Goal: Task Accomplishment & Management: Manage account settings

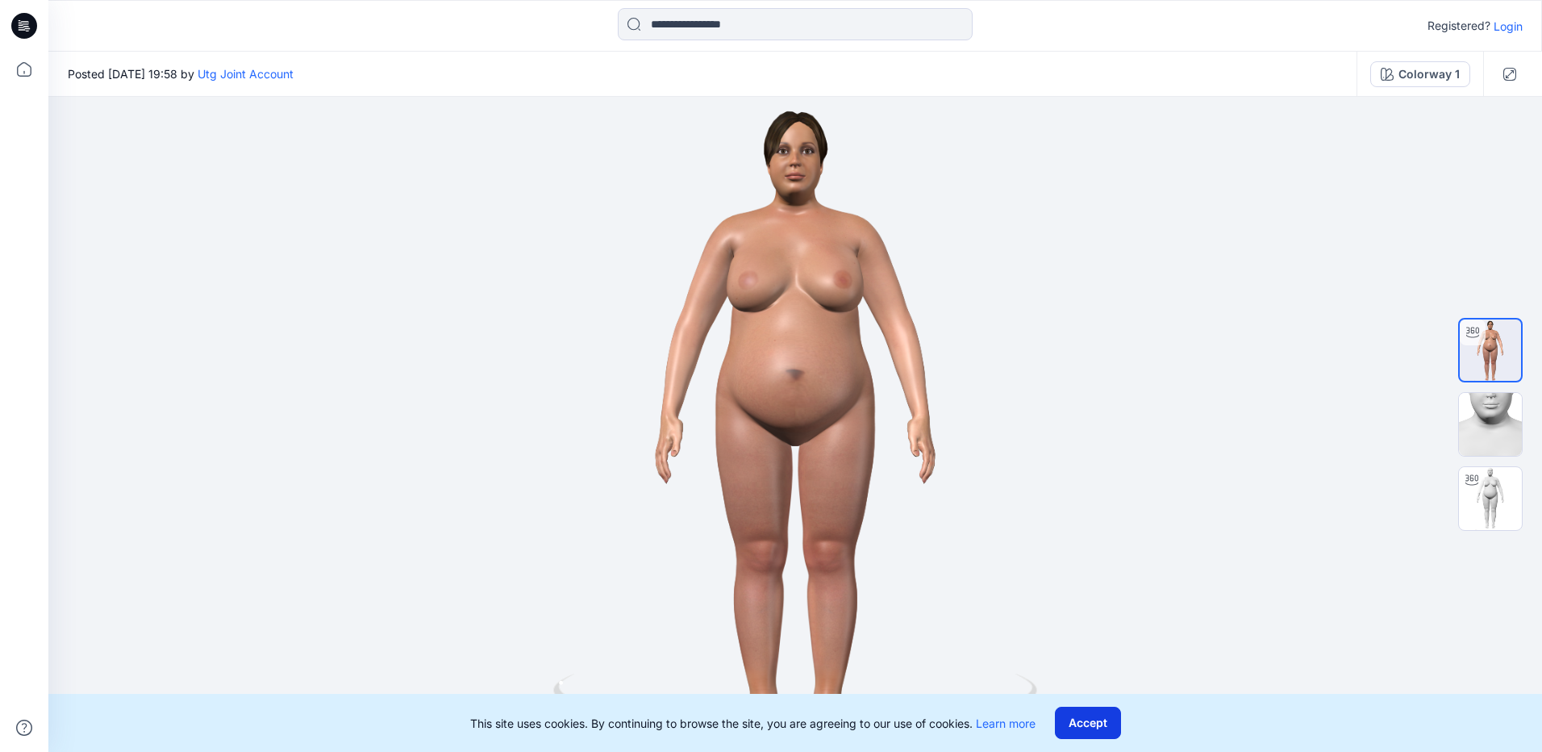
click at [1106, 719] on button "Accept" at bounding box center [1088, 722] width 66 height 32
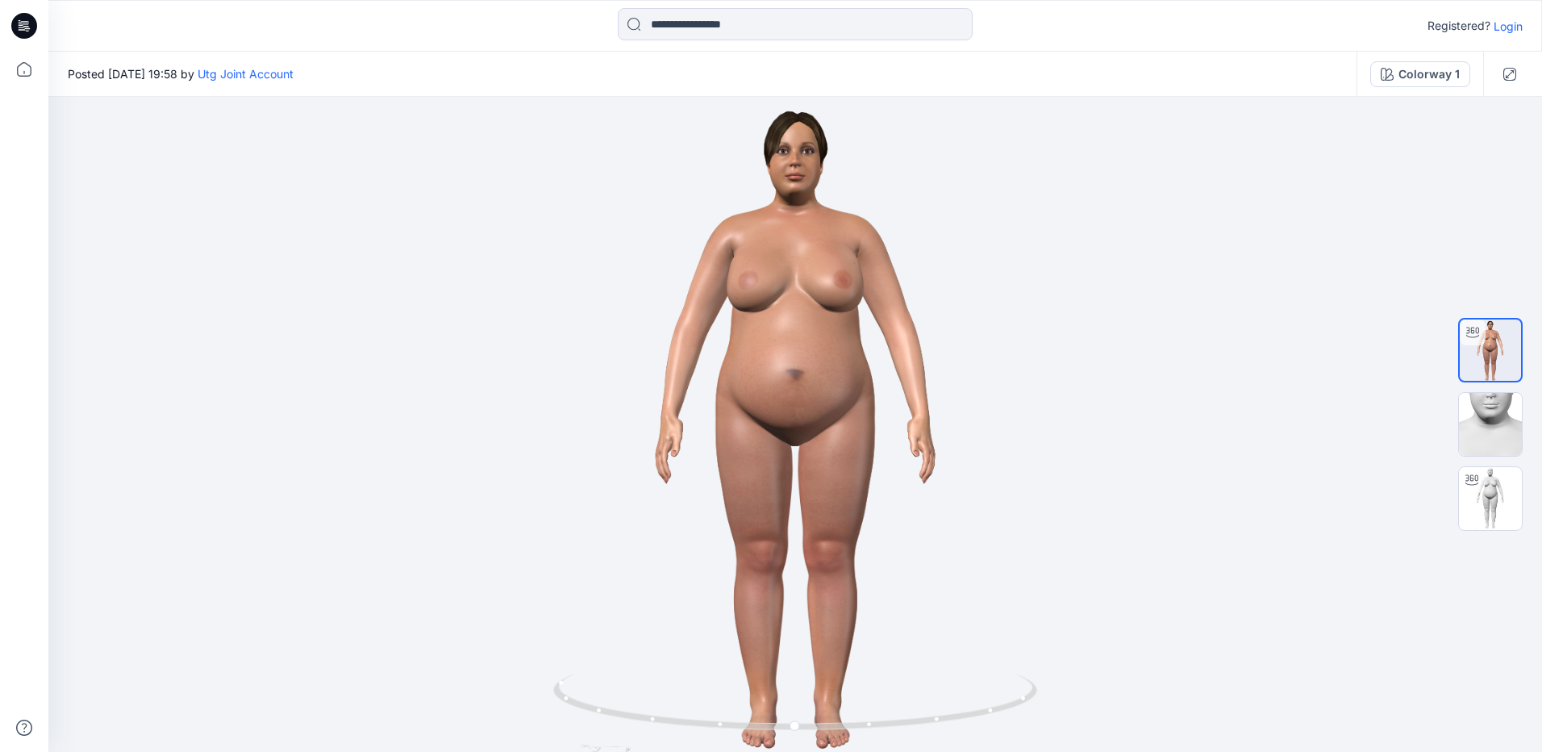
click at [1510, 28] on p "Login" at bounding box center [1508, 26] width 29 height 17
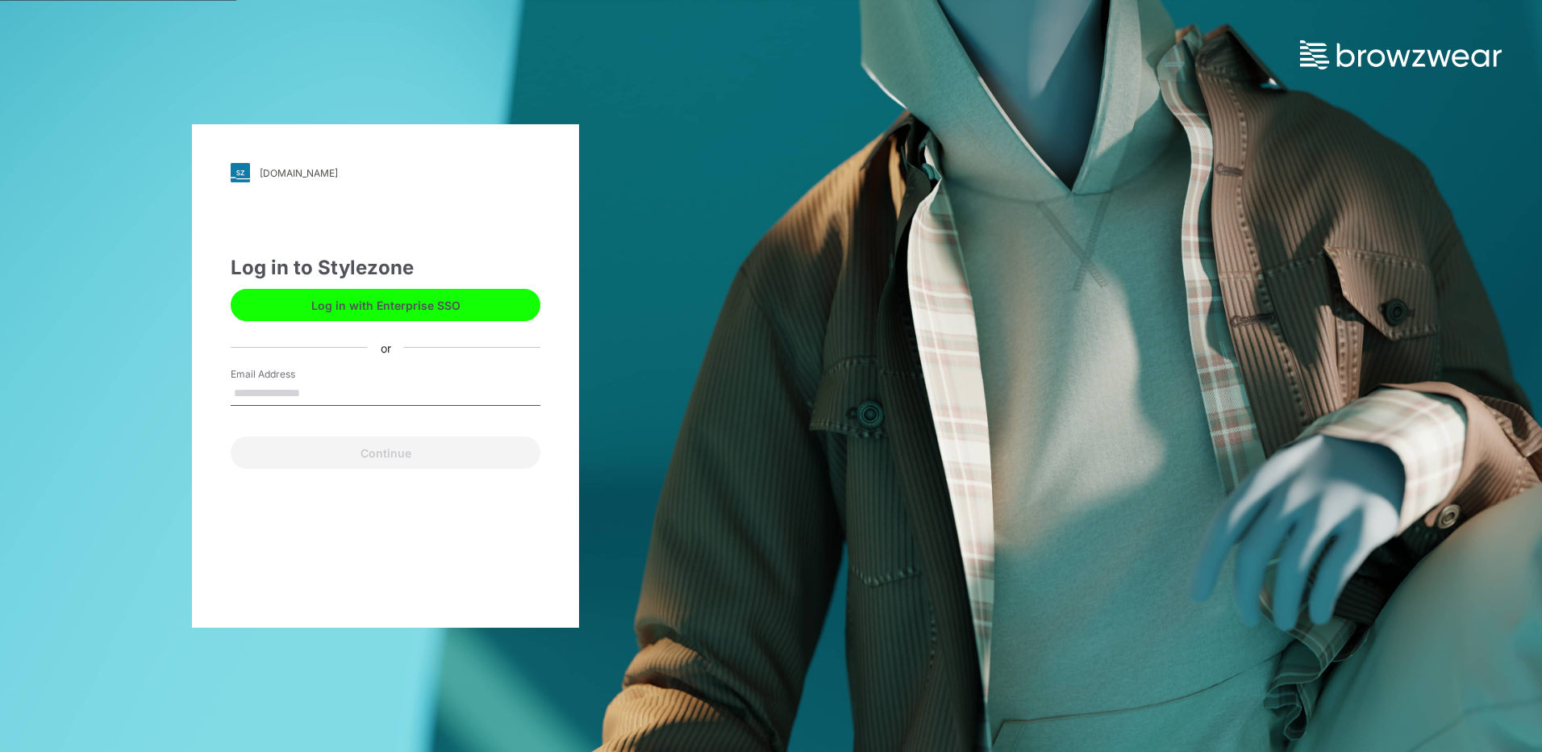
click at [390, 381] on input "Email Address" at bounding box center [386, 393] width 310 height 24
type input "**********"
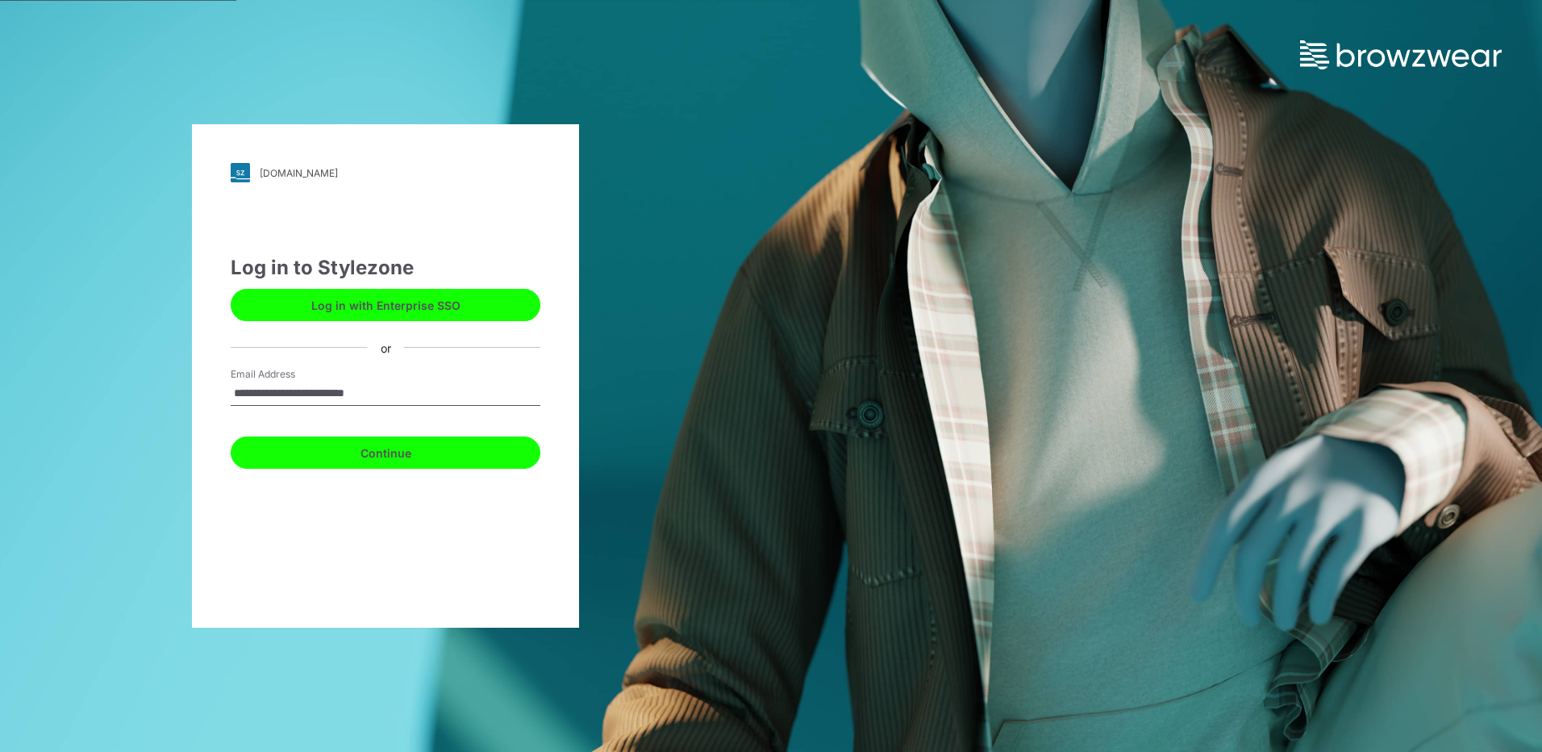
click at [402, 453] on button "Continue" at bounding box center [386, 452] width 310 height 32
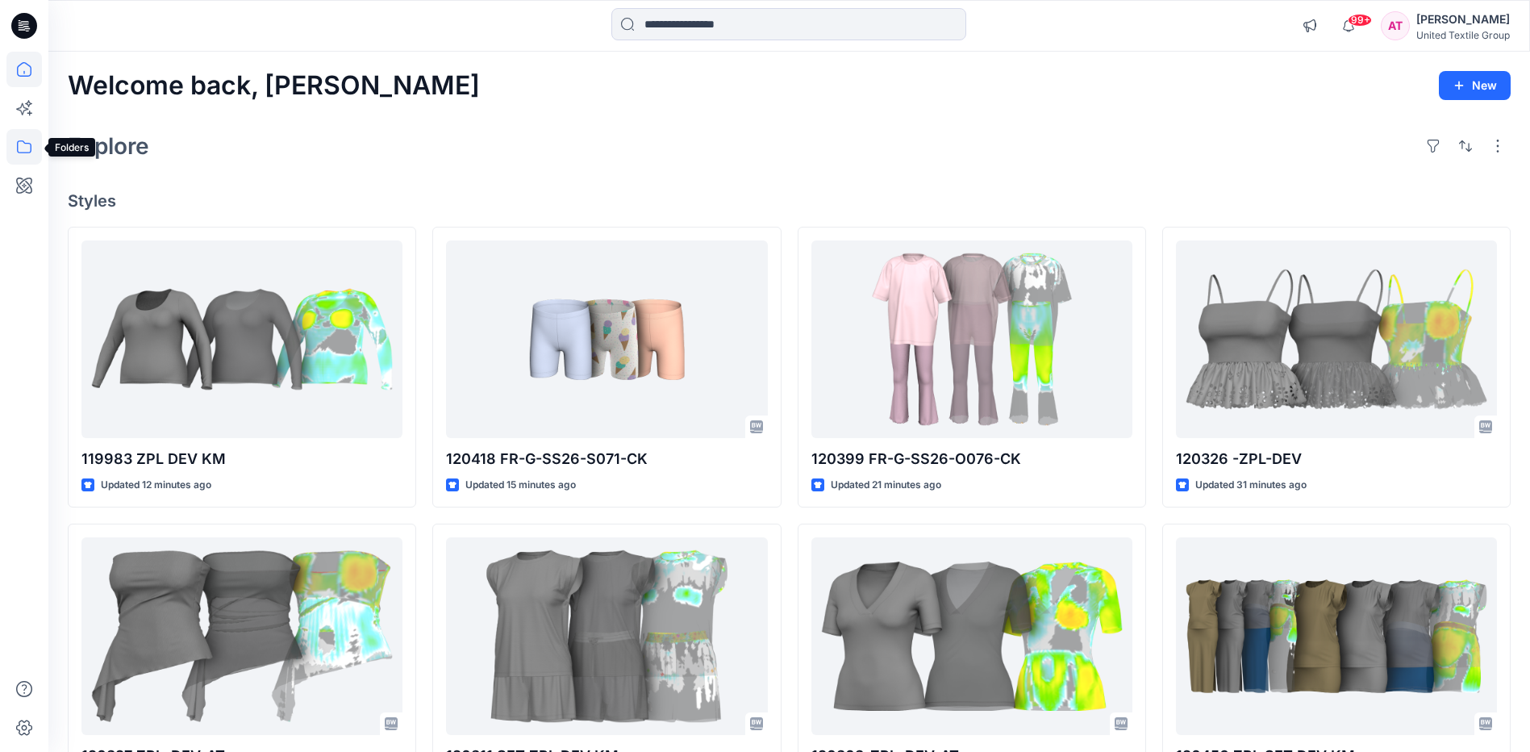
click at [30, 147] on icon at bounding box center [23, 146] width 35 height 35
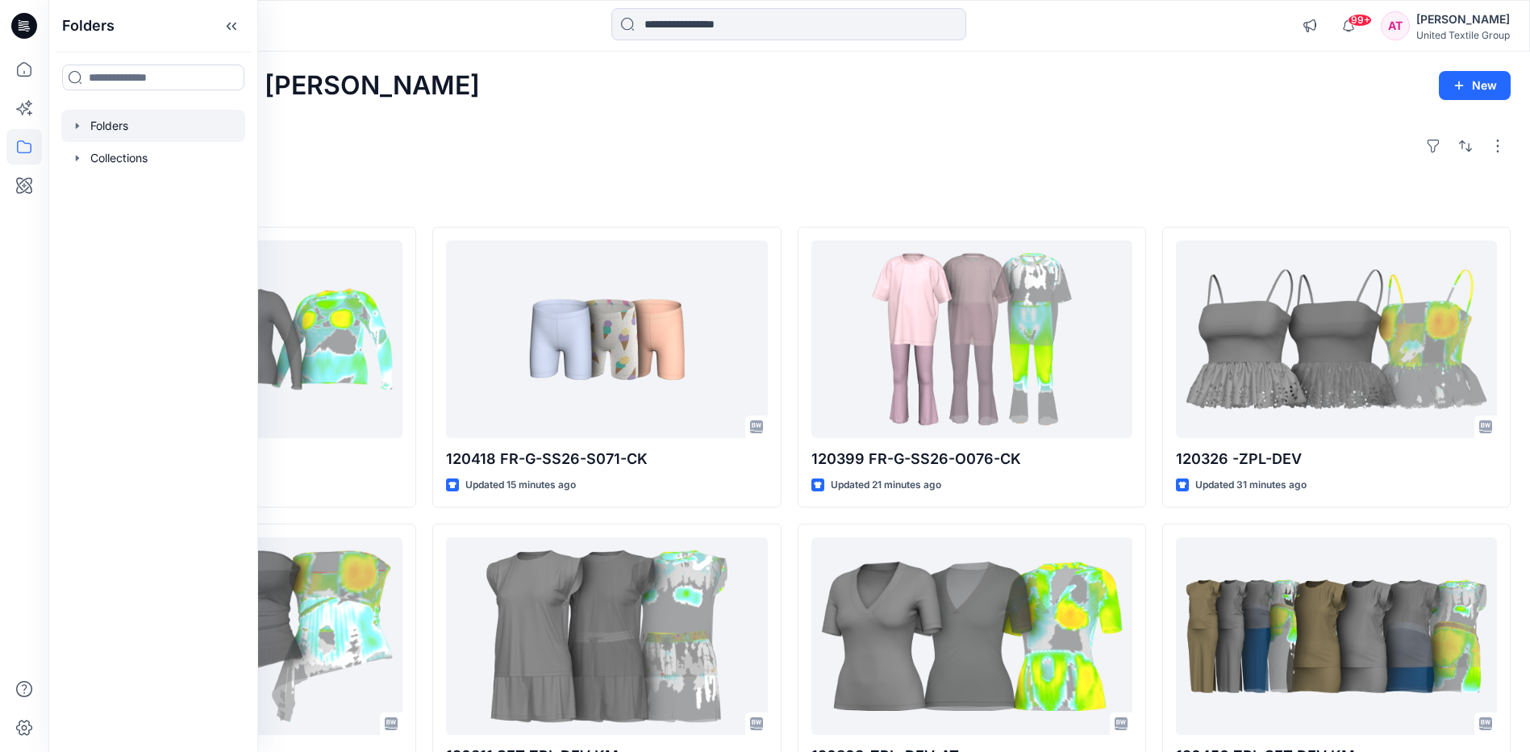
click at [110, 127] on div at bounding box center [153, 126] width 184 height 32
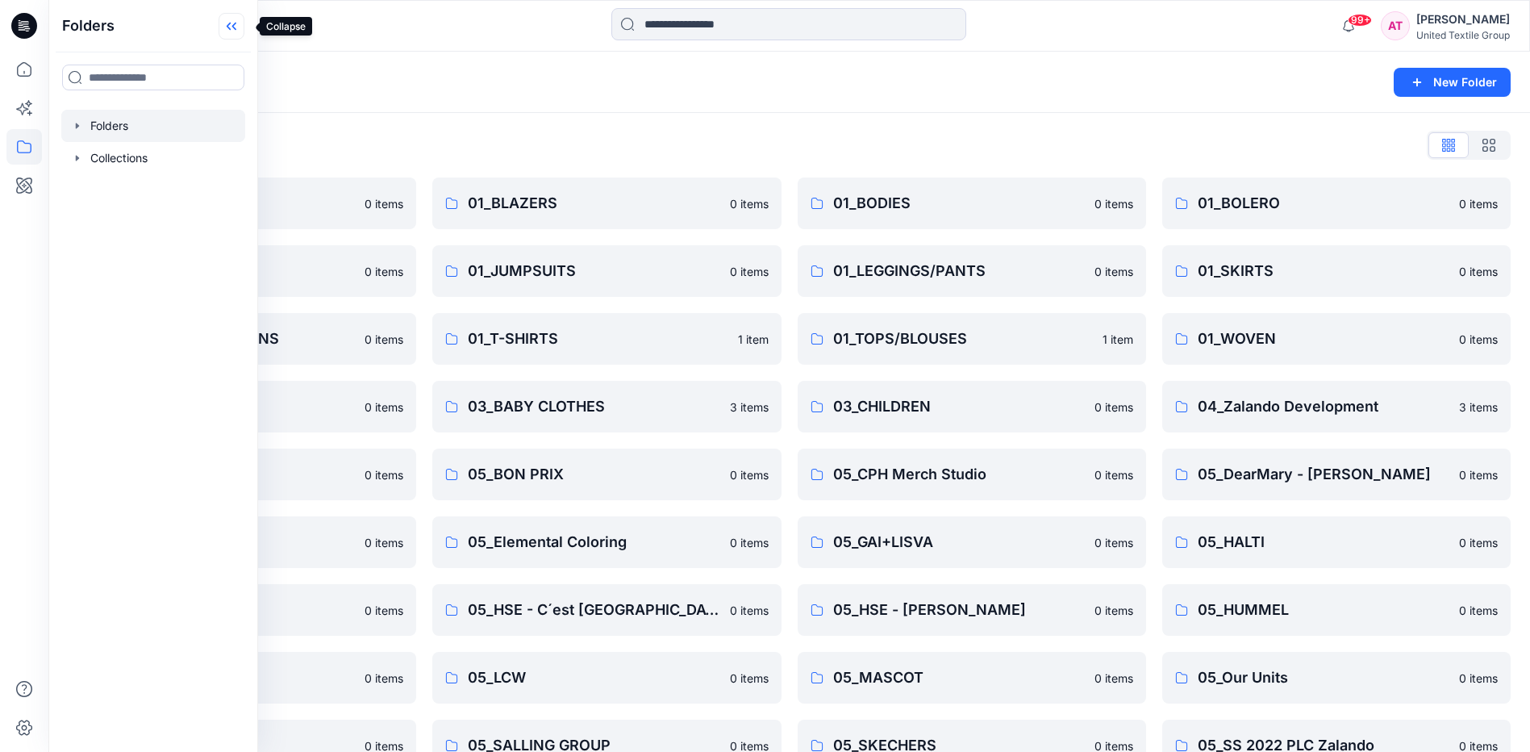
click at [242, 23] on icon at bounding box center [232, 26] width 26 height 27
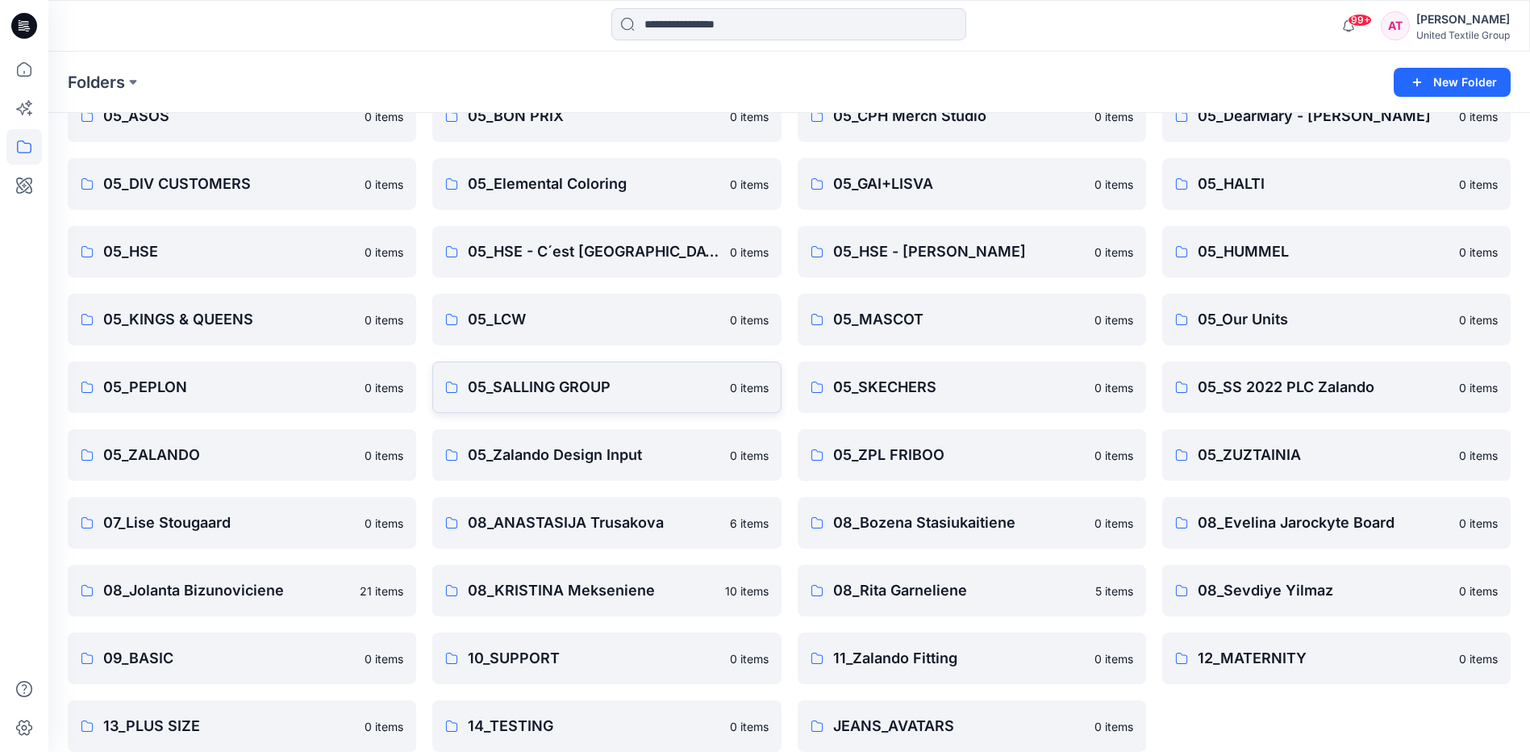
scroll to position [377, 0]
